Goal: Task Accomplishment & Management: Manage account settings

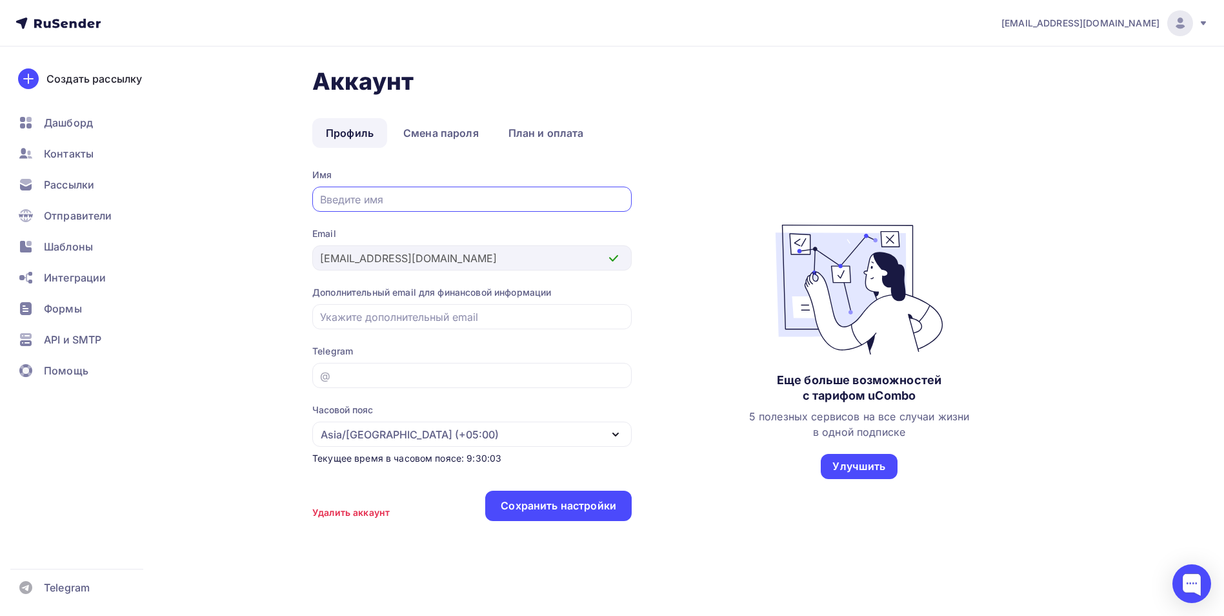
click at [778, 101] on div "Аккаунт Профиль Смена пароля План и оплата Профиль Смена пароля План и оплата И…" at bounding box center [699, 300] width 774 height 467
click at [345, 133] on link "Профиль" at bounding box center [349, 133] width 75 height 30
click at [208, 157] on div "Аккаунт Профиль Смена пароля План и оплата Профиль Смена пароля План и оплата И…" at bounding box center [611, 334] width 1057 height 576
click at [376, 203] on input "text" at bounding box center [472, 199] width 305 height 15
click at [68, 243] on span "Шаблоны" at bounding box center [68, 246] width 49 height 15
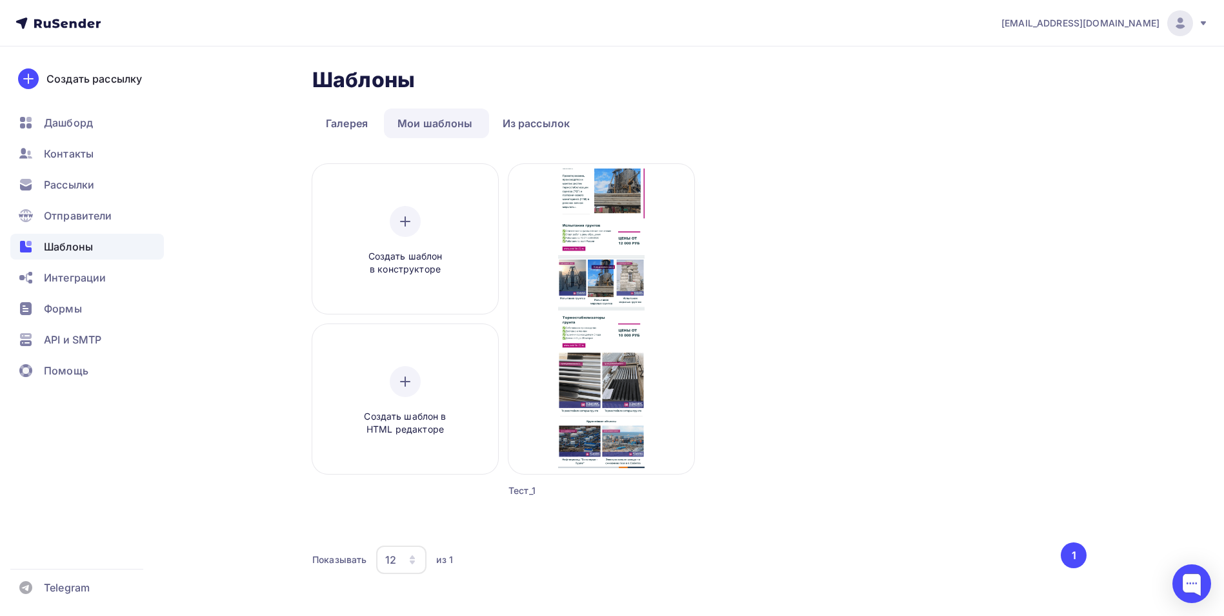
click at [201, 225] on div "Шаблоны Шаблоны Галерея Мои шаблоны Из рассылок Создать шаблон в конструкторе С…" at bounding box center [611, 344] width 1057 height 596
